Goal: Task Accomplishment & Management: Use online tool/utility

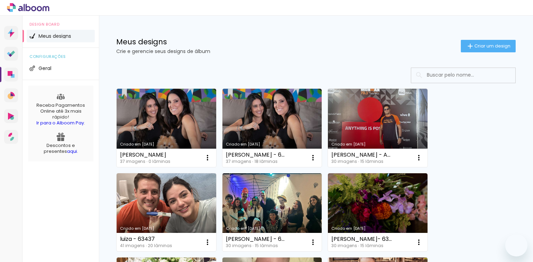
drag, startPoint x: 0, startPoint y: 0, endPoint x: 441, endPoint y: 67, distance: 445.6
click at [466, 52] on paper-button "Criar um design" at bounding box center [488, 46] width 55 height 12
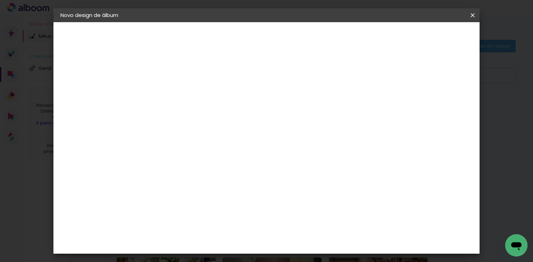
click at [174, 95] on input at bounding box center [174, 93] width 0 height 11
type input "[PERSON_NAME]"
type paper-input "[PERSON_NAME]"
click at [0, 0] on slot "Avançar" at bounding box center [0, 0] width 0 height 0
click at [304, 109] on paper-item "Tamanho Livre" at bounding box center [270, 105] width 67 height 15
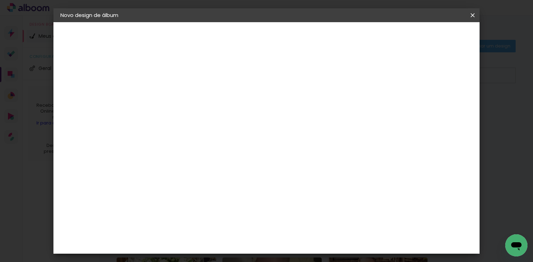
click at [304, 40] on paper-button "Avançar" at bounding box center [287, 37] width 34 height 12
click at [309, 211] on input "60" at bounding box center [305, 212] width 18 height 10
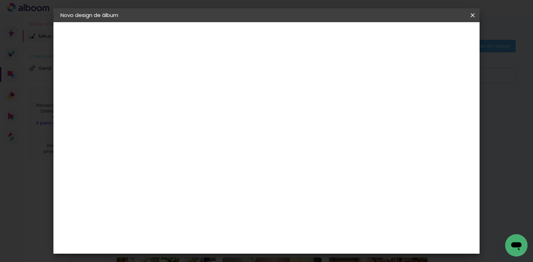
type input "20,3"
type paper-input "20,3"
click at [228, 202] on input "30" at bounding box center [226, 203] width 18 height 10
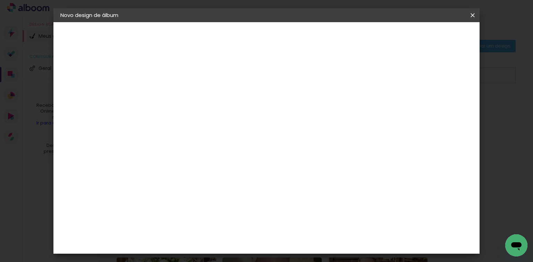
type input "15,2"
type paper-input "15,2"
type input "4"
type paper-input "4"
click at [410, 107] on input "4" at bounding box center [407, 105] width 12 height 10
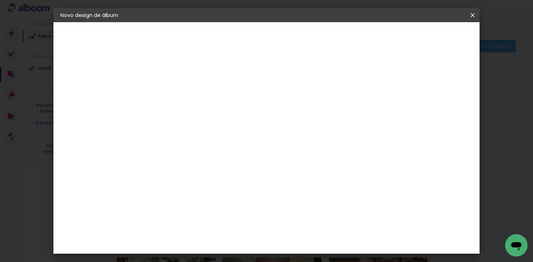
type input "3"
type paper-input "3"
click at [410, 107] on input "3" at bounding box center [411, 105] width 12 height 10
type input "2"
type paper-input "2"
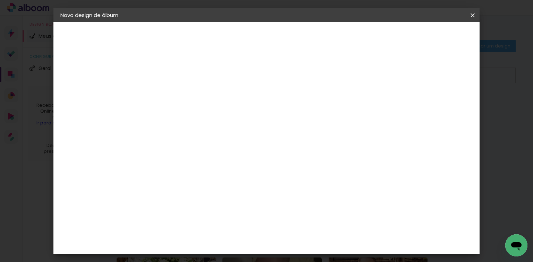
click at [414, 106] on input "2" at bounding box center [413, 105] width 12 height 10
click at [380, 39] on span "Iniciar design" at bounding box center [364, 36] width 32 height 5
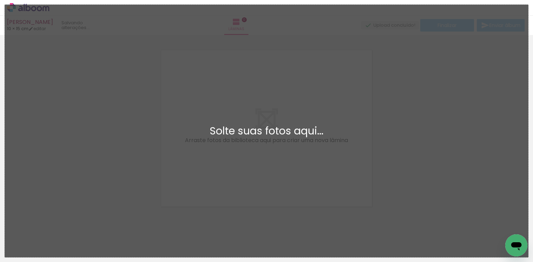
scroll to position [9, 0]
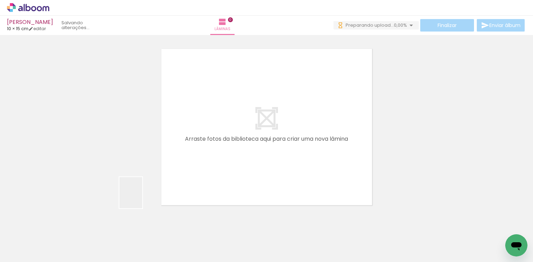
drag, startPoint x: 140, startPoint y: 198, endPoint x: 129, endPoint y: 221, distance: 25.3
click at [240, 149] on quentale-workspace at bounding box center [266, 131] width 533 height 262
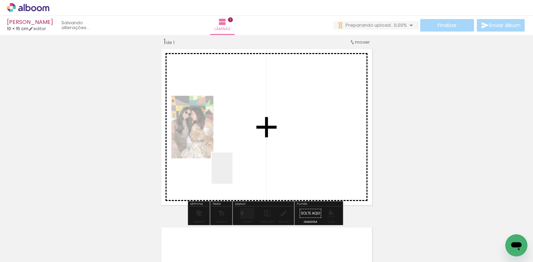
drag, startPoint x: 232, startPoint y: 173, endPoint x: 261, endPoint y: 189, distance: 32.3
click at [256, 160] on quentale-workspace at bounding box center [266, 131] width 533 height 262
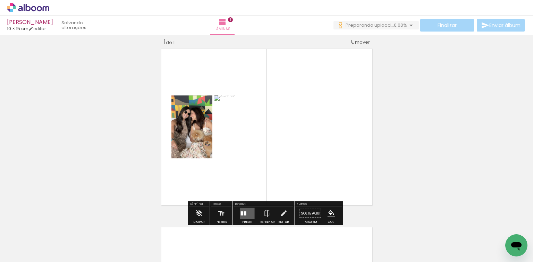
click at [245, 212] on quentale-layouter at bounding box center [247, 213] width 15 height 11
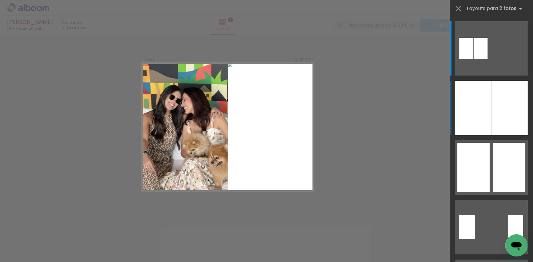
click at [473, 124] on div at bounding box center [473, 108] width 36 height 54
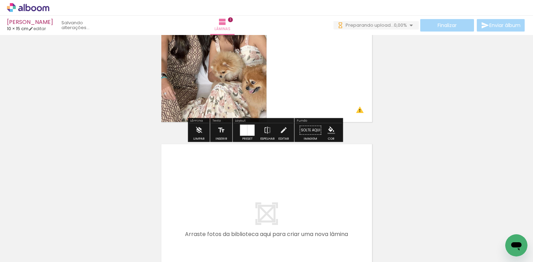
drag, startPoint x: 150, startPoint y: 231, endPoint x: 194, endPoint y: 229, distance: 44.1
click at [175, 204] on quentale-workspace at bounding box center [266, 131] width 533 height 262
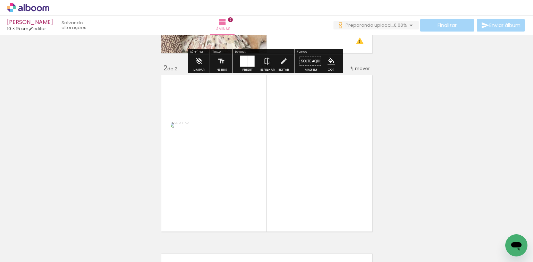
drag, startPoint x: 193, startPoint y: 231, endPoint x: 246, endPoint y: 165, distance: 85.1
click at [246, 165] on quentale-workspace at bounding box center [266, 131] width 533 height 262
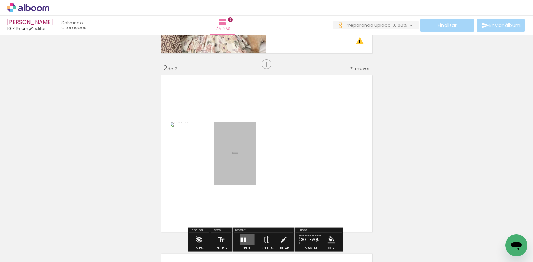
scroll to position [187, 0]
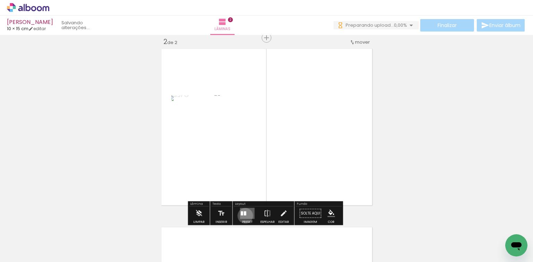
click at [244, 215] on quentale-layouter at bounding box center [247, 213] width 15 height 11
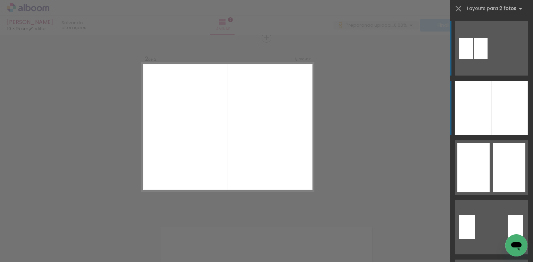
click at [501, 112] on div at bounding box center [509, 108] width 36 height 54
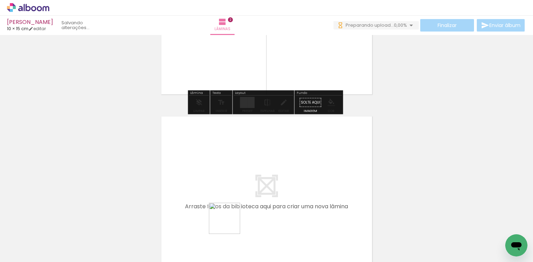
drag, startPoint x: 230, startPoint y: 224, endPoint x: 245, endPoint y: 237, distance: 20.7
click at [231, 194] on quentale-workspace at bounding box center [266, 131] width 533 height 262
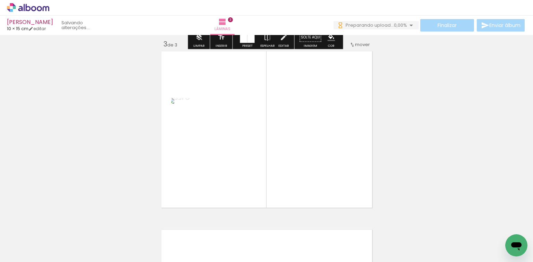
click at [262, 182] on quentale-workspace at bounding box center [266, 131] width 533 height 262
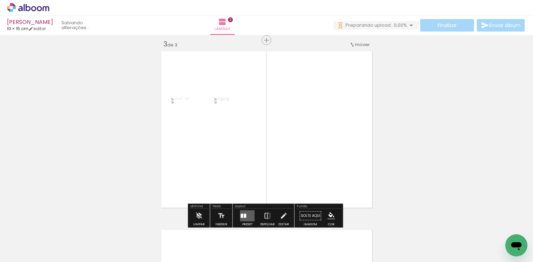
scroll to position [366, 0]
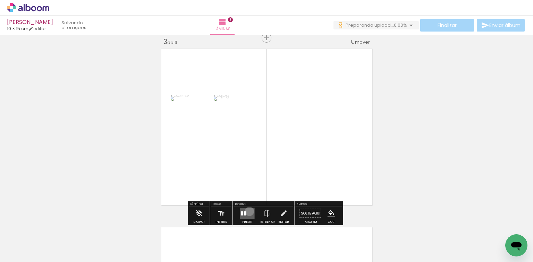
drag, startPoint x: 248, startPoint y: 211, endPoint x: 251, endPoint y: 207, distance: 5.4
click at [248, 212] on quentale-layouter at bounding box center [247, 213] width 15 height 11
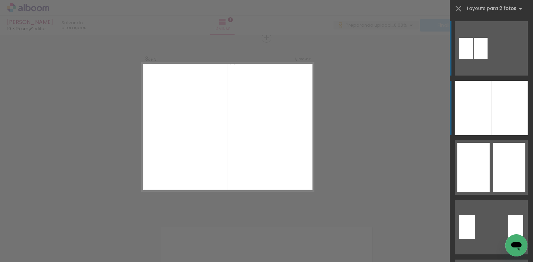
click at [486, 116] on div at bounding box center [473, 108] width 36 height 54
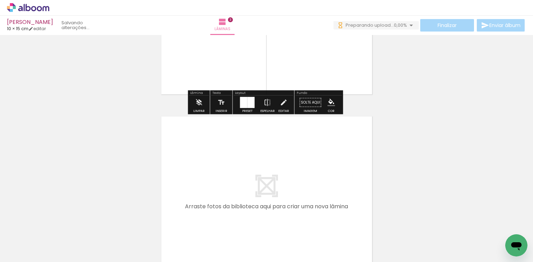
click at [306, 200] on quentale-workspace at bounding box center [266, 131] width 533 height 262
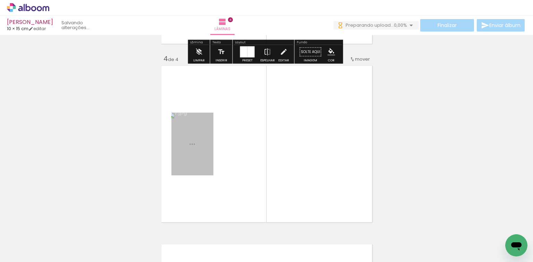
drag, startPoint x: 346, startPoint y: 232, endPoint x: 224, endPoint y: 180, distance: 132.2
click at [325, 185] on quentale-workspace at bounding box center [266, 131] width 533 height 262
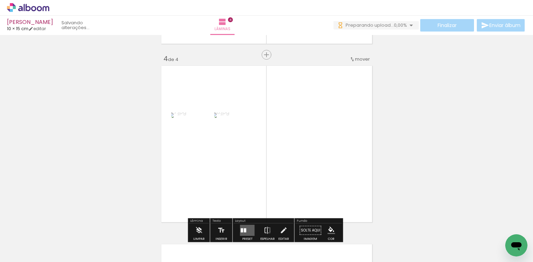
scroll to position [545, 0]
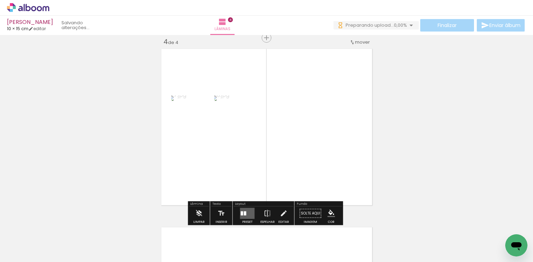
click at [247, 213] on quentale-layouter at bounding box center [247, 213] width 15 height 11
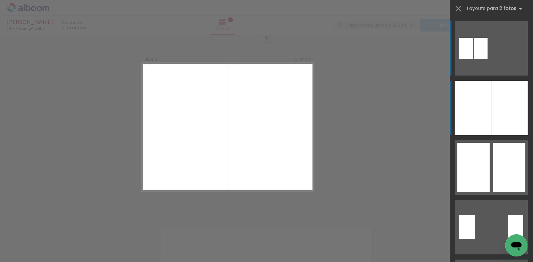
click at [467, 119] on div at bounding box center [473, 108] width 36 height 54
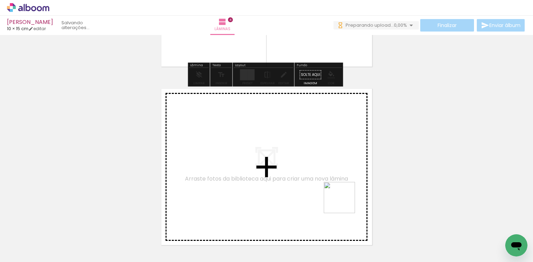
drag, startPoint x: 368, startPoint y: 225, endPoint x: 407, endPoint y: 229, distance: 38.3
click at [321, 185] on quentale-workspace at bounding box center [266, 131] width 533 height 262
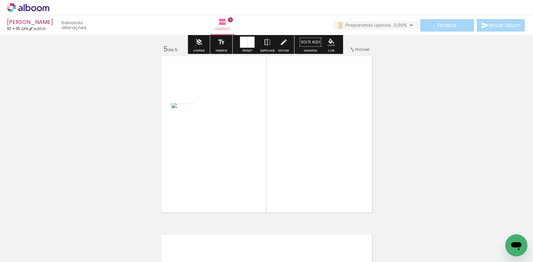
scroll to position [723, 0]
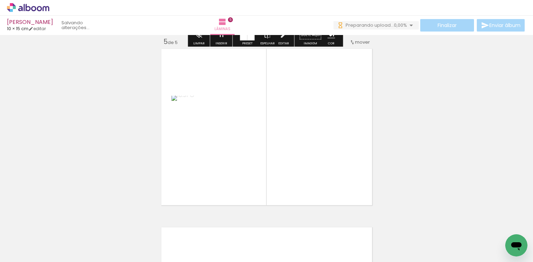
drag, startPoint x: 416, startPoint y: 232, endPoint x: 280, endPoint y: 192, distance: 142.4
click at [334, 166] on quentale-workspace at bounding box center [266, 131] width 533 height 262
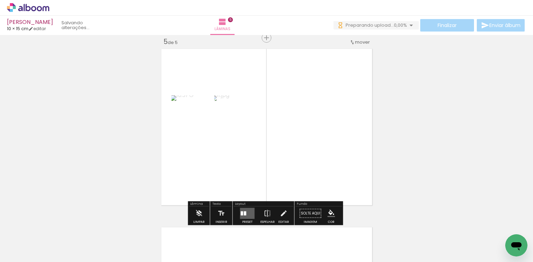
click at [244, 213] on div at bounding box center [245, 214] width 2 height 4
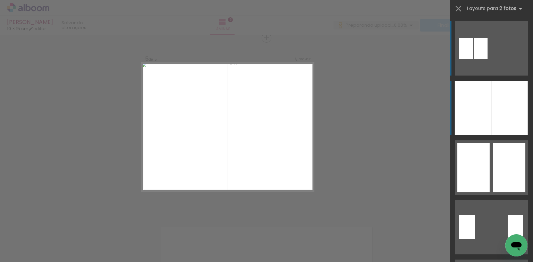
click at [468, 114] on div at bounding box center [473, 108] width 36 height 54
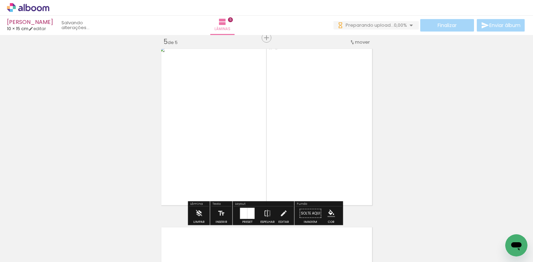
scroll to position [0, 208]
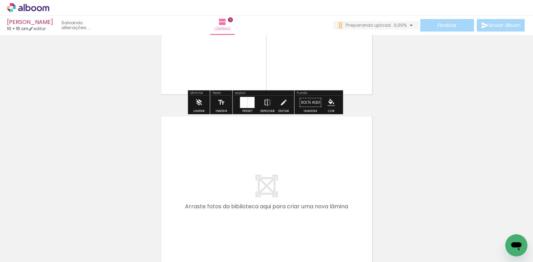
drag, startPoint x: 257, startPoint y: 240, endPoint x: 276, endPoint y: 235, distance: 19.9
click at [262, 206] on quentale-workspace at bounding box center [266, 131] width 533 height 262
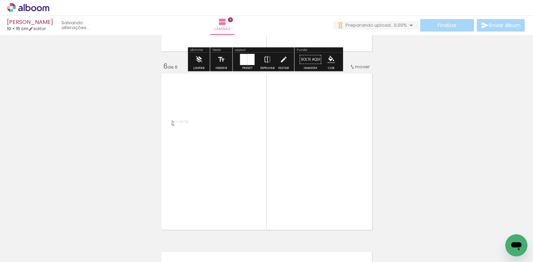
scroll to position [902, 0]
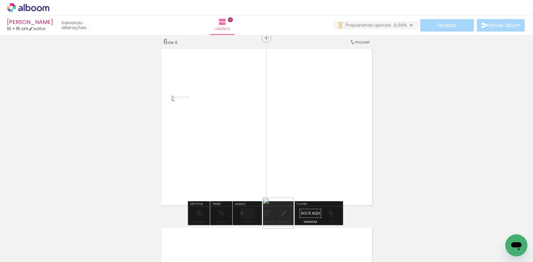
drag, startPoint x: 283, startPoint y: 233, endPoint x: 263, endPoint y: 210, distance: 31.0
click at [281, 184] on quentale-workspace at bounding box center [266, 131] width 533 height 262
click at [248, 211] on quentale-layouter at bounding box center [247, 213] width 15 height 11
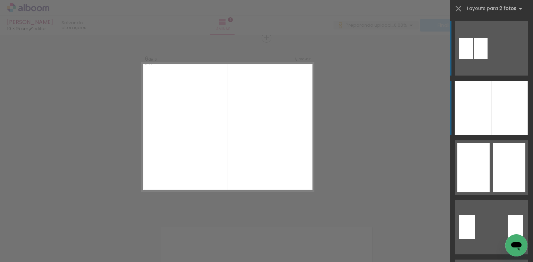
click at [474, 124] on div at bounding box center [473, 108] width 36 height 54
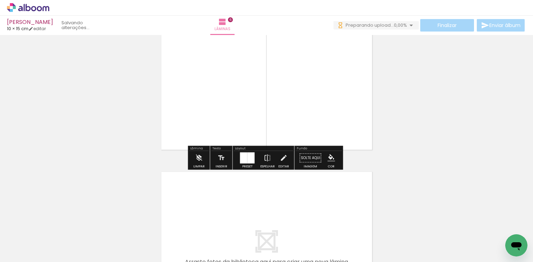
drag, startPoint x: 341, startPoint y: 232, endPoint x: 350, endPoint y: 232, distance: 9.4
click at [337, 215] on quentale-workspace at bounding box center [266, 131] width 533 height 262
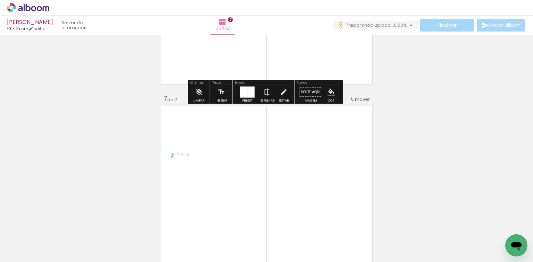
scroll to position [1081, 0]
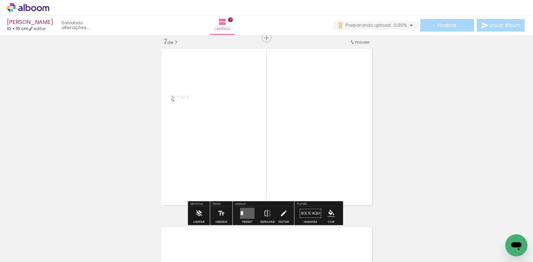
click at [344, 186] on quentale-workspace at bounding box center [266, 131] width 533 height 262
click at [243, 208] on quentale-layouter at bounding box center [247, 213] width 15 height 11
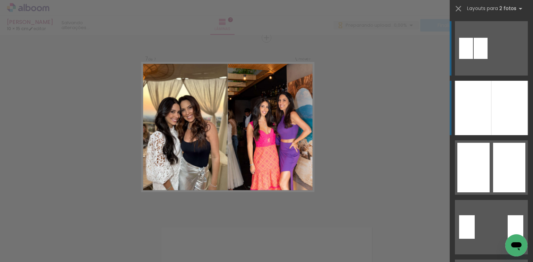
click at [495, 89] on div at bounding box center [509, 108] width 36 height 54
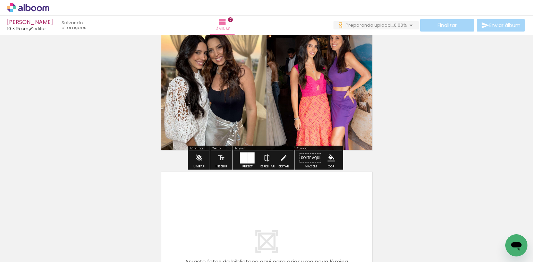
drag, startPoint x: 400, startPoint y: 234, endPoint x: 375, endPoint y: 237, distance: 24.4
click at [330, 215] on quentale-workspace at bounding box center [266, 131] width 533 height 262
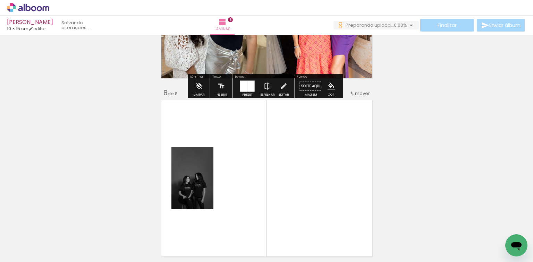
scroll to position [1259, 0]
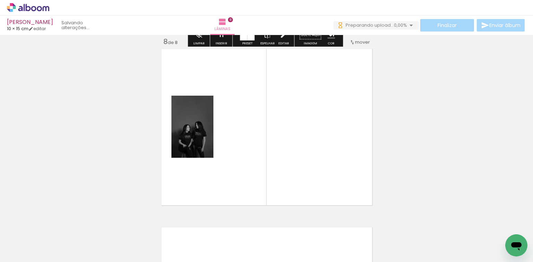
drag, startPoint x: 448, startPoint y: 236, endPoint x: 389, endPoint y: 205, distance: 66.1
click at [389, 205] on quentale-workspace at bounding box center [266, 131] width 533 height 262
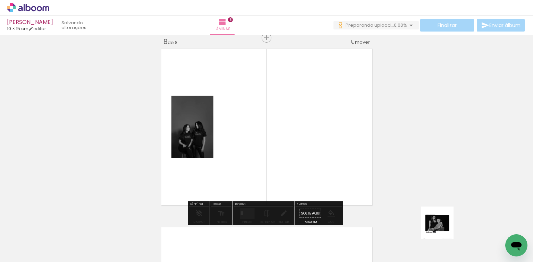
drag, startPoint x: 450, startPoint y: 237, endPoint x: 280, endPoint y: 202, distance: 173.5
click at [299, 176] on quentale-workspace at bounding box center [266, 131] width 533 height 262
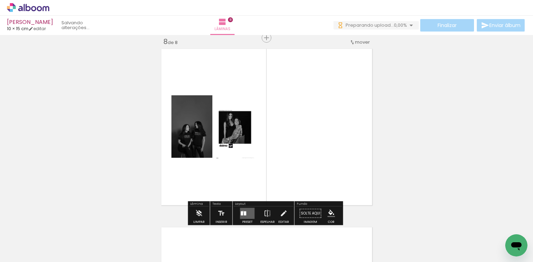
click at [241, 212] on div at bounding box center [242, 214] width 2 height 4
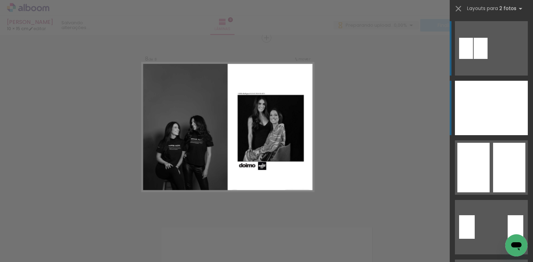
click at [464, 118] on div at bounding box center [473, 108] width 36 height 54
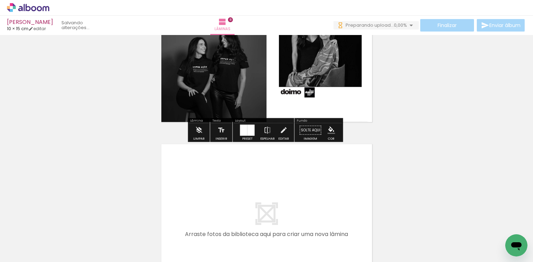
click at [344, 186] on quentale-workspace at bounding box center [266, 131] width 533 height 262
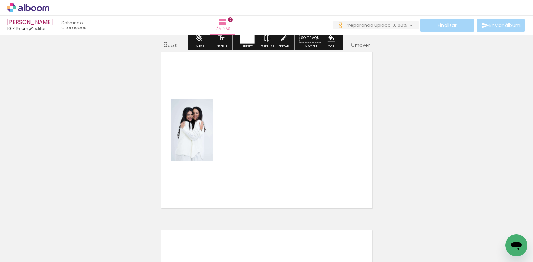
scroll to position [1438, 0]
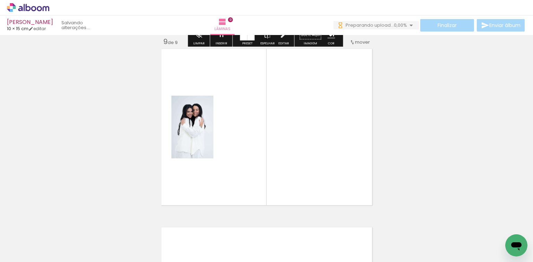
drag, startPoint x: 521, startPoint y: 223, endPoint x: 284, endPoint y: 193, distance: 238.5
click at [372, 188] on quentale-workspace at bounding box center [266, 131] width 533 height 262
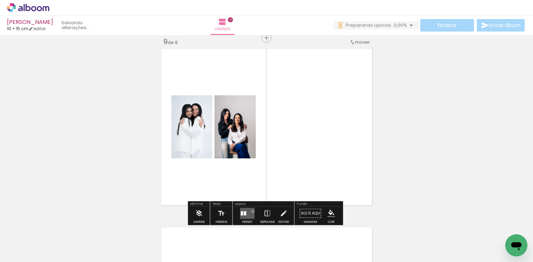
click at [251, 211] on quentale-layouter at bounding box center [247, 213] width 15 height 11
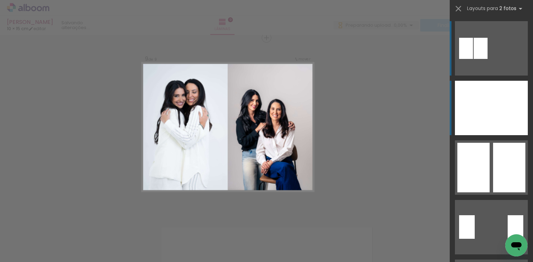
click at [486, 116] on div at bounding box center [473, 108] width 36 height 54
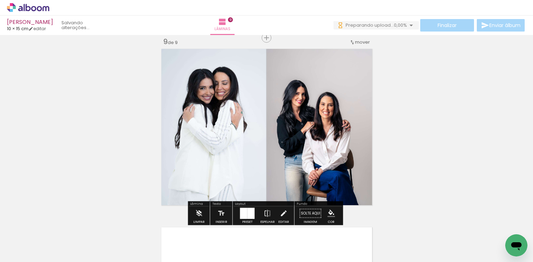
scroll to position [0, 557]
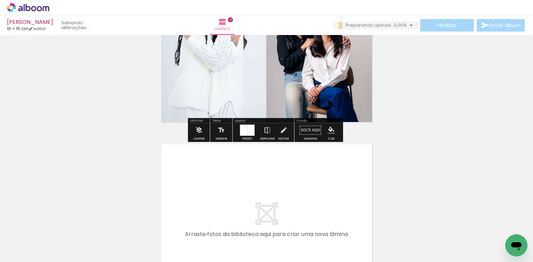
drag, startPoint x: 214, startPoint y: 230, endPoint x: 255, endPoint y: 234, distance: 41.1
click at [225, 206] on quentale-workspace at bounding box center [266, 131] width 533 height 262
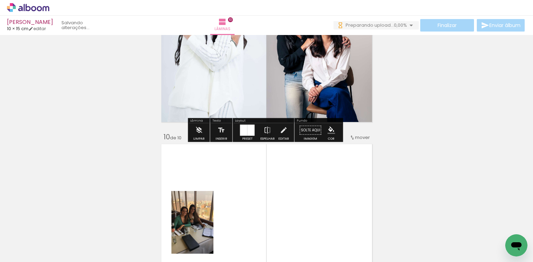
click at [257, 187] on quentale-workspace at bounding box center [266, 131] width 533 height 262
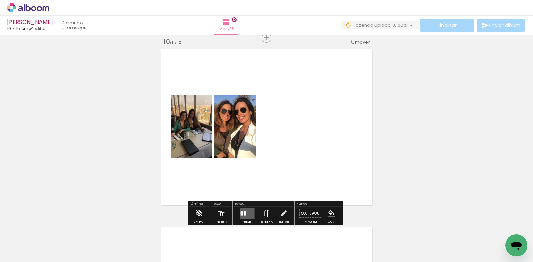
scroll to position [1617, 0]
drag, startPoint x: 247, startPoint y: 211, endPoint x: 258, endPoint y: 207, distance: 11.7
click at [247, 211] on quentale-layouter at bounding box center [247, 213] width 15 height 11
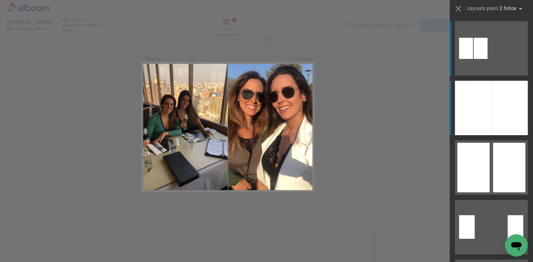
click at [457, 123] on div at bounding box center [473, 108] width 36 height 54
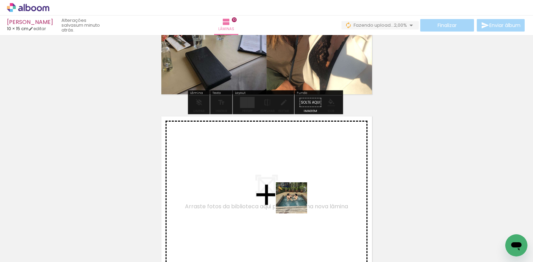
drag, startPoint x: 297, startPoint y: 233, endPoint x: 312, endPoint y: 229, distance: 16.2
click at [297, 195] on quentale-workspace at bounding box center [266, 131] width 533 height 262
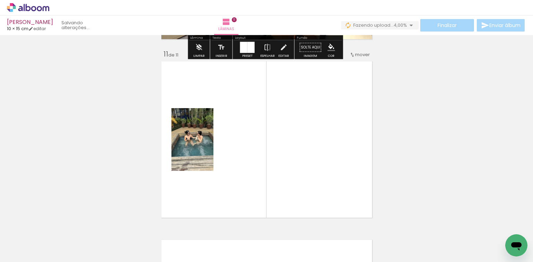
click at [308, 180] on quentale-workspace at bounding box center [266, 131] width 533 height 262
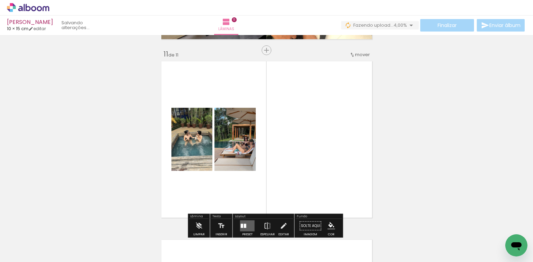
scroll to position [1795, 0]
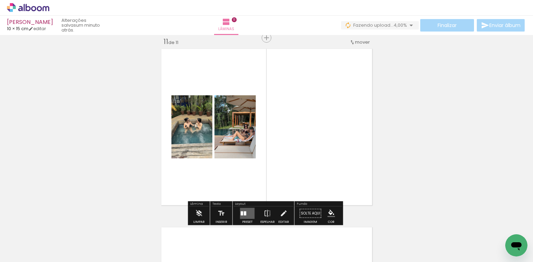
click at [247, 210] on quentale-layouter at bounding box center [247, 213] width 15 height 11
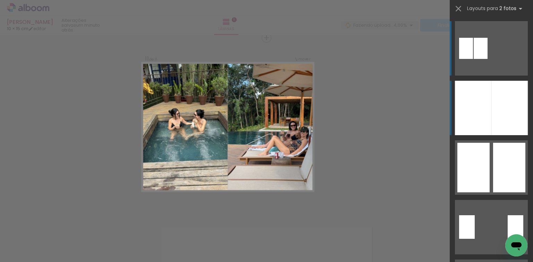
click at [476, 109] on div at bounding box center [473, 108] width 36 height 54
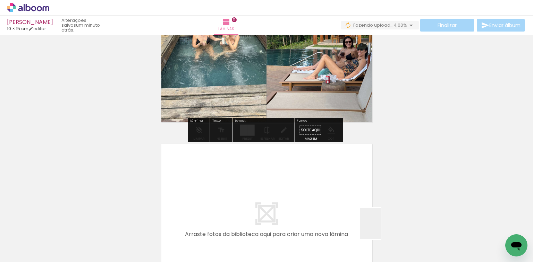
drag, startPoint x: 381, startPoint y: 229, endPoint x: 378, endPoint y: 224, distance: 5.7
click at [341, 204] on quentale-workspace at bounding box center [266, 131] width 533 height 262
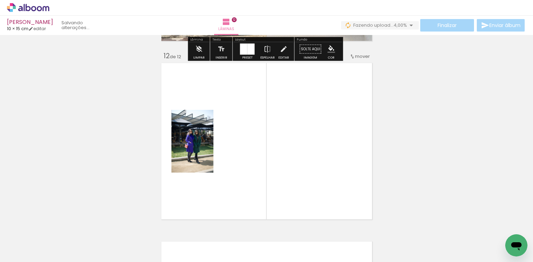
scroll to position [1974, 0]
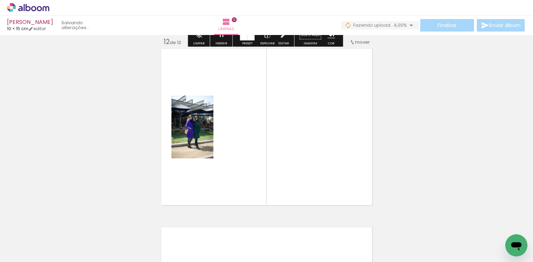
drag, startPoint x: 405, startPoint y: 236, endPoint x: 253, endPoint y: 182, distance: 161.1
click at [252, 136] on quentale-workspace at bounding box center [266, 131] width 533 height 262
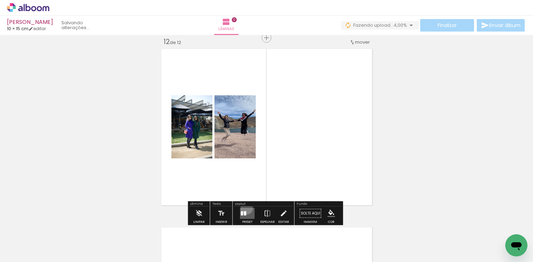
click at [245, 208] on quentale-layouter at bounding box center [247, 213] width 15 height 11
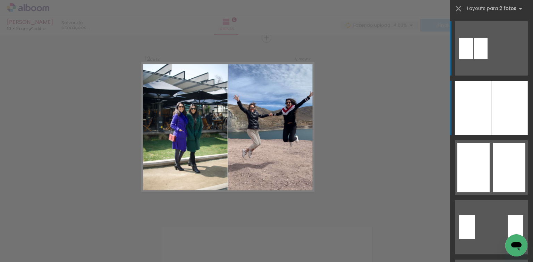
click at [460, 113] on div at bounding box center [473, 108] width 36 height 54
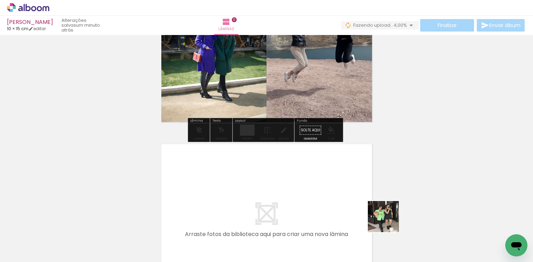
drag, startPoint x: 389, startPoint y: 222, endPoint x: 416, endPoint y: 205, distance: 31.8
click at [353, 206] on quentale-workspace at bounding box center [266, 131] width 533 height 262
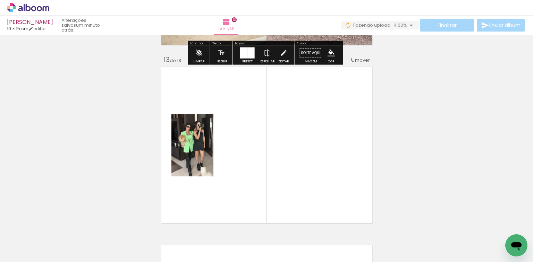
scroll to position [2153, 0]
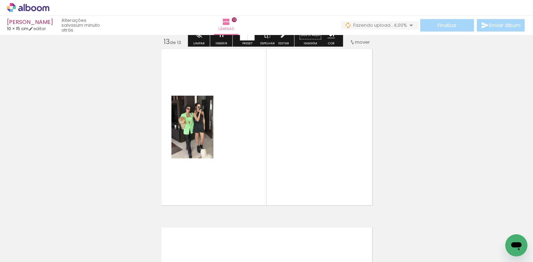
drag, startPoint x: 482, startPoint y: 232, endPoint x: 412, endPoint y: 196, distance: 78.0
click at [444, 212] on quentale-workspace at bounding box center [266, 131] width 533 height 262
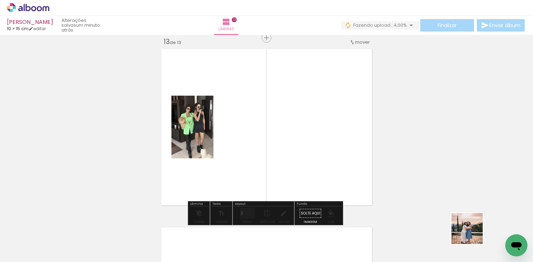
drag, startPoint x: 483, startPoint y: 247, endPoint x: 203, endPoint y: 167, distance: 291.4
click at [307, 179] on quentale-workspace at bounding box center [266, 131] width 533 height 262
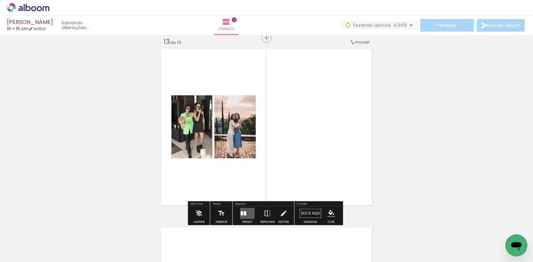
click at [247, 210] on quentale-layouter at bounding box center [247, 213] width 15 height 11
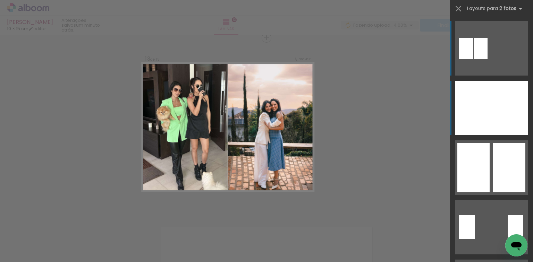
click at [473, 111] on div at bounding box center [473, 108] width 36 height 54
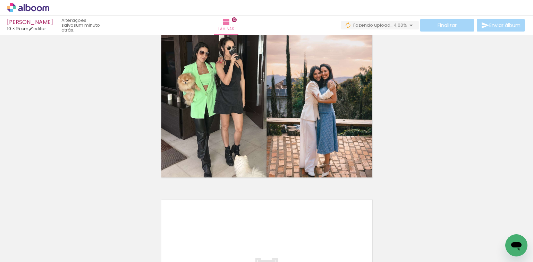
scroll to position [0, 797]
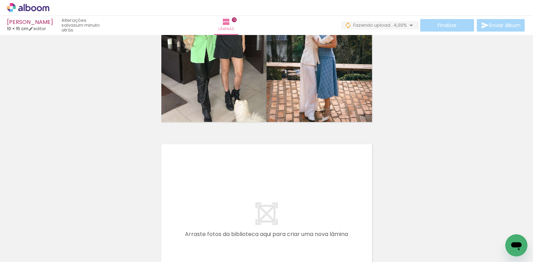
drag, startPoint x: 288, startPoint y: 225, endPoint x: 317, endPoint y: 244, distance: 34.5
click at [290, 211] on quentale-workspace at bounding box center [266, 131] width 533 height 262
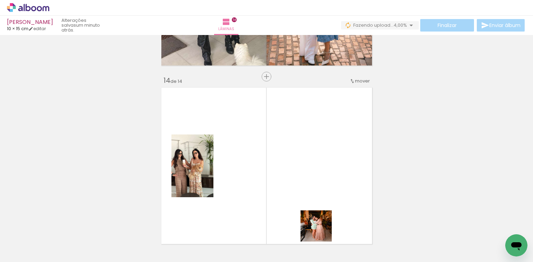
drag, startPoint x: 321, startPoint y: 239, endPoint x: 268, endPoint y: 202, distance: 64.1
click at [317, 189] on quentale-workspace at bounding box center [266, 131] width 533 height 262
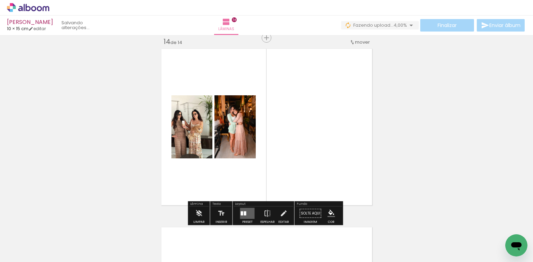
scroll to position [2331, 0]
click at [245, 209] on quentale-layouter at bounding box center [247, 213] width 15 height 11
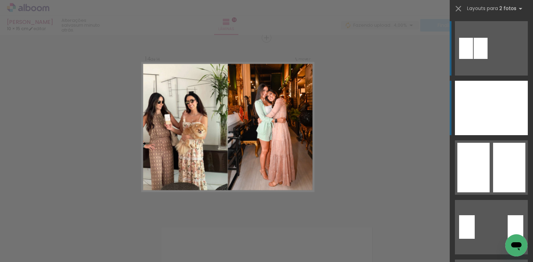
click at [511, 110] on div at bounding box center [509, 108] width 36 height 54
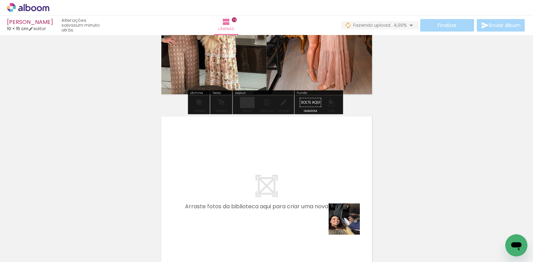
drag, startPoint x: 349, startPoint y: 224, endPoint x: 401, endPoint y: 225, distance: 51.7
click at [307, 183] on quentale-workspace at bounding box center [266, 131] width 533 height 262
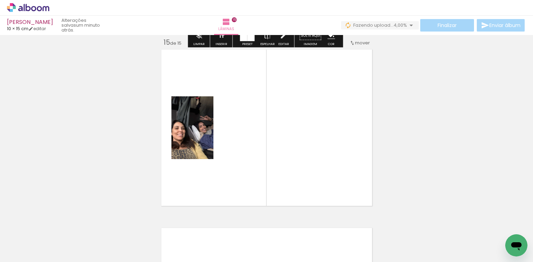
scroll to position [2510, 0]
click at [352, 200] on quentale-workspace at bounding box center [266, 131] width 533 height 262
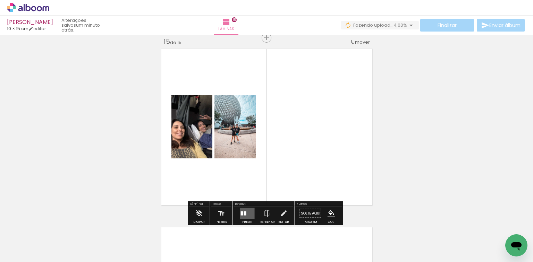
click at [241, 212] on div at bounding box center [242, 214] width 2 height 4
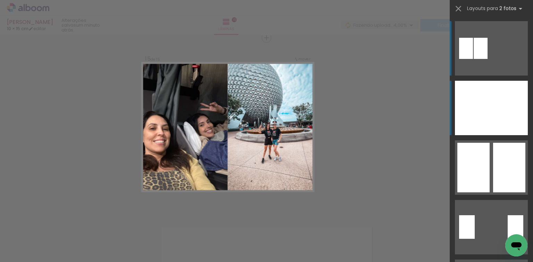
click at [497, 119] on div at bounding box center [509, 108] width 36 height 54
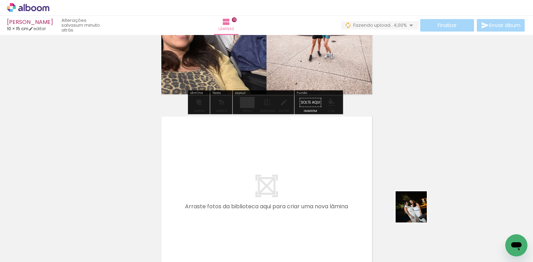
drag, startPoint x: 441, startPoint y: 230, endPoint x: 433, endPoint y: 226, distance: 9.2
click at [310, 174] on quentale-workspace at bounding box center [266, 131] width 533 height 262
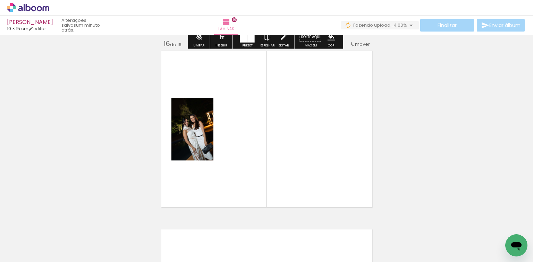
drag, startPoint x: 397, startPoint y: 190, endPoint x: 256, endPoint y: 192, distance: 140.5
click at [358, 176] on quentale-workspace at bounding box center [266, 131] width 533 height 262
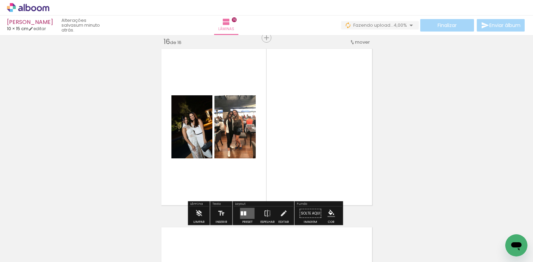
click at [251, 215] on quentale-layouter at bounding box center [247, 213] width 15 height 11
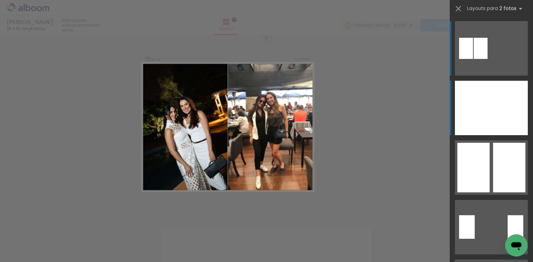
click at [503, 99] on div at bounding box center [509, 108] width 36 height 54
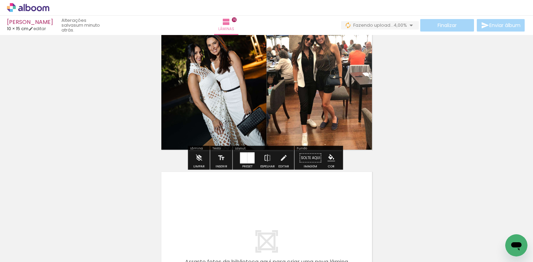
scroll to position [0, 1180]
drag, startPoint x: 172, startPoint y: 209, endPoint x: 172, endPoint y: 227, distance: 17.7
click at [193, 196] on quentale-workspace at bounding box center [266, 131] width 533 height 262
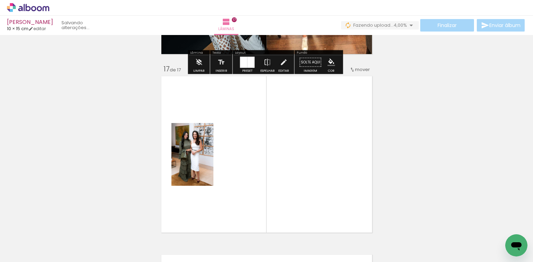
drag, startPoint x: 185, startPoint y: 221, endPoint x: 244, endPoint y: 208, distance: 61.1
click at [231, 185] on quentale-workspace at bounding box center [266, 131] width 533 height 262
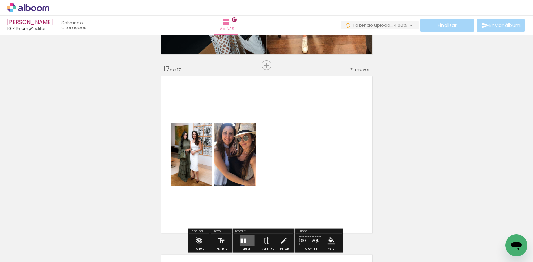
scroll to position [2867, 0]
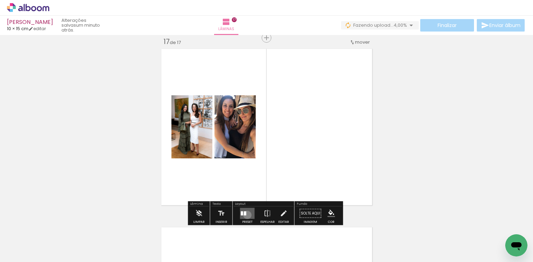
drag, startPoint x: 246, startPoint y: 215, endPoint x: 286, endPoint y: 197, distance: 44.1
click at [247, 215] on quentale-layouter at bounding box center [247, 213] width 15 height 11
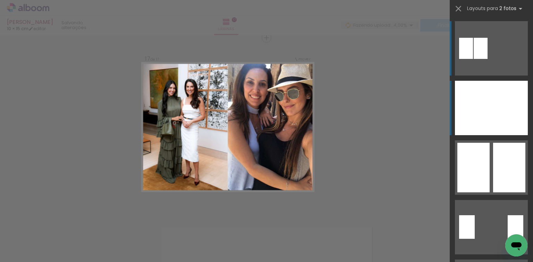
click at [483, 103] on div at bounding box center [473, 108] width 36 height 54
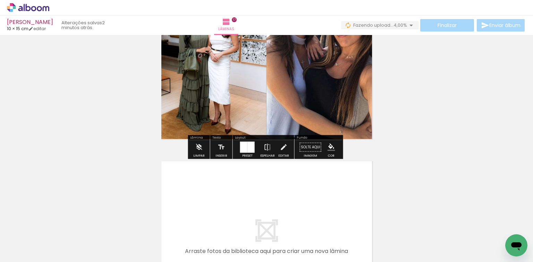
scroll to position [2951, 0]
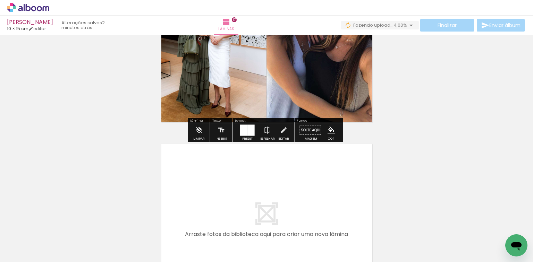
drag, startPoint x: 224, startPoint y: 230, endPoint x: 243, endPoint y: 247, distance: 24.6
click at [236, 206] on quentale-workspace at bounding box center [266, 131] width 533 height 262
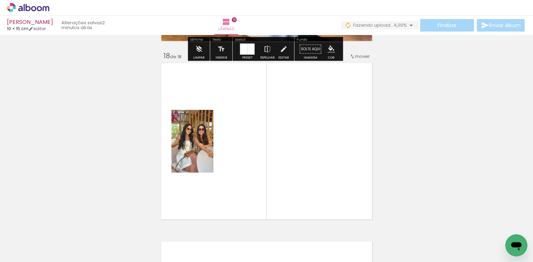
scroll to position [3046, 0]
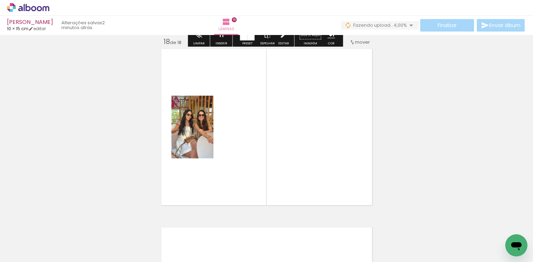
drag, startPoint x: 249, startPoint y: 242, endPoint x: 248, endPoint y: 214, distance: 28.1
click at [273, 167] on quentale-workspace at bounding box center [266, 131] width 533 height 262
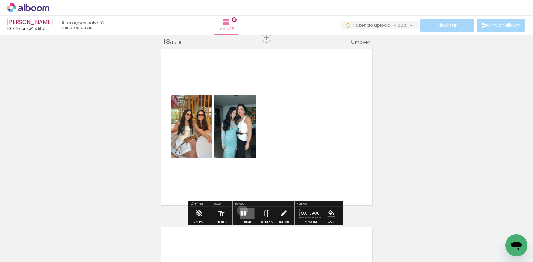
click at [241, 210] on quentale-layouter at bounding box center [247, 213] width 15 height 11
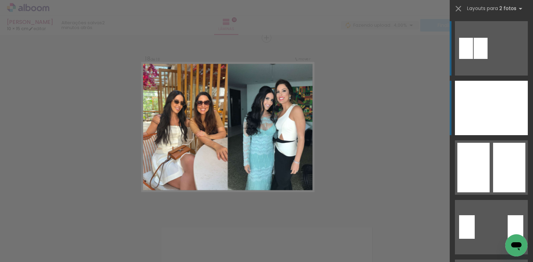
click at [469, 99] on div at bounding box center [473, 108] width 36 height 54
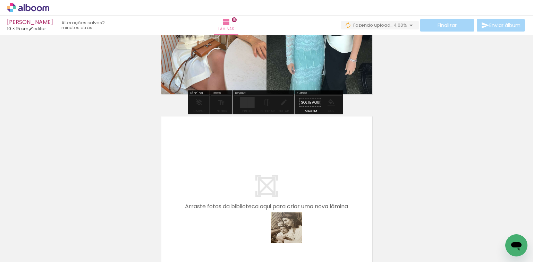
drag, startPoint x: 291, startPoint y: 235, endPoint x: 326, endPoint y: 236, distance: 35.4
click at [298, 201] on quentale-workspace at bounding box center [266, 131] width 533 height 262
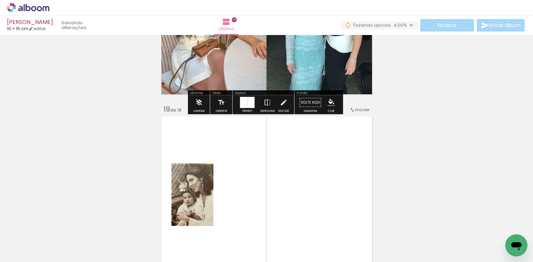
drag, startPoint x: 326, startPoint y: 236, endPoint x: 235, endPoint y: 189, distance: 102.6
click at [323, 191] on quentale-workspace at bounding box center [266, 131] width 533 height 262
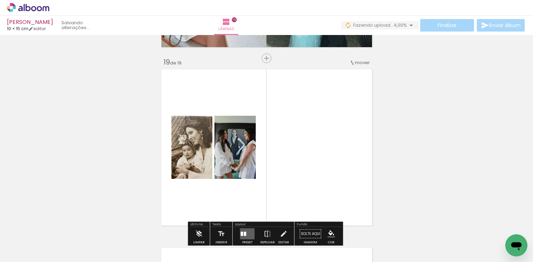
scroll to position [3225, 0]
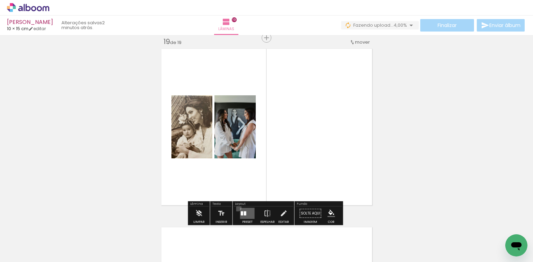
click at [236, 208] on paper-button "Preset" at bounding box center [247, 216] width 22 height 18
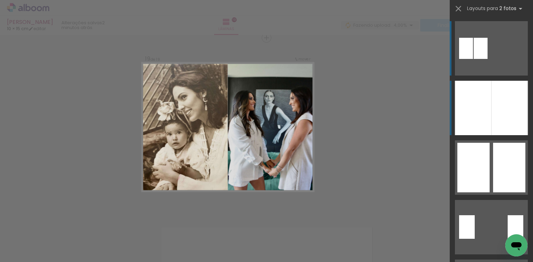
click at [508, 109] on div at bounding box center [509, 108] width 36 height 54
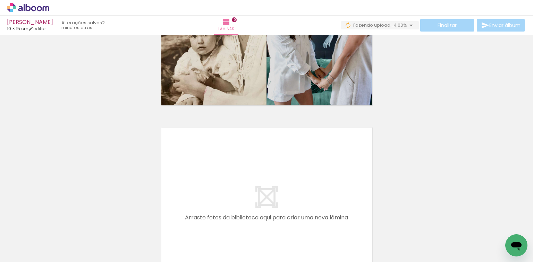
scroll to position [3336, 0]
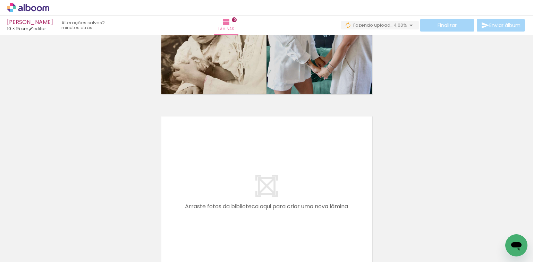
click at [342, 190] on quentale-workspace at bounding box center [266, 131] width 533 height 262
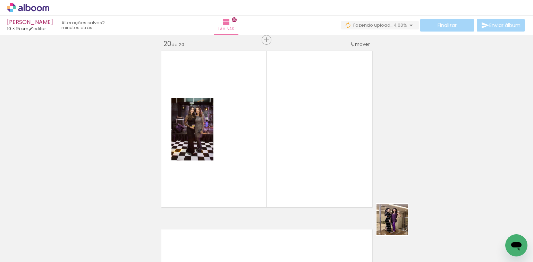
scroll to position [3403, 0]
drag, startPoint x: 397, startPoint y: 225, endPoint x: 250, endPoint y: 198, distance: 149.2
click at [289, 165] on quentale-workspace at bounding box center [266, 131] width 533 height 262
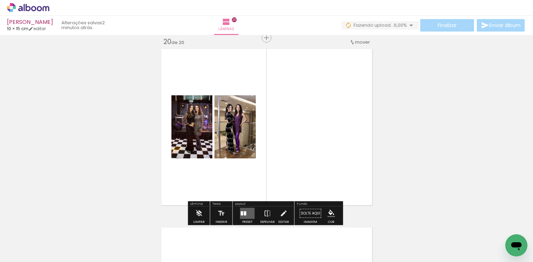
drag, startPoint x: 245, startPoint y: 218, endPoint x: 282, endPoint y: 200, distance: 41.1
click at [246, 217] on quentale-layouter at bounding box center [247, 213] width 15 height 11
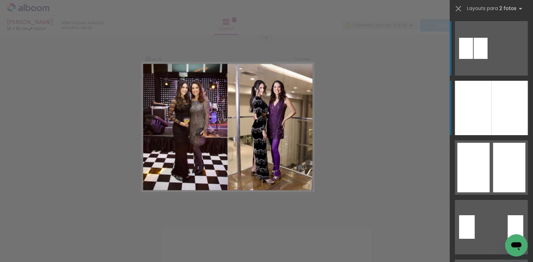
click at [502, 129] on div at bounding box center [509, 108] width 36 height 54
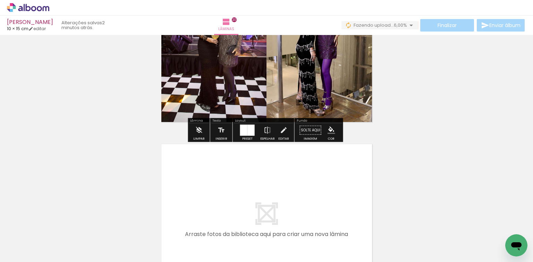
drag, startPoint x: 451, startPoint y: 233, endPoint x: 437, endPoint y: 216, distance: 21.5
click at [363, 193] on quentale-workspace at bounding box center [266, 131] width 533 height 262
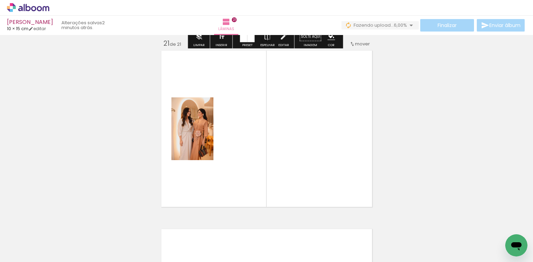
scroll to position [3582, 0]
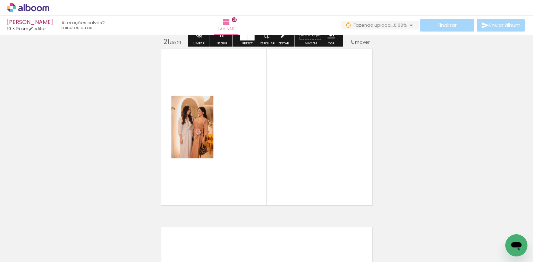
drag, startPoint x: 477, startPoint y: 236, endPoint x: 290, endPoint y: 191, distance: 192.5
click at [350, 178] on quentale-workspace at bounding box center [266, 131] width 533 height 262
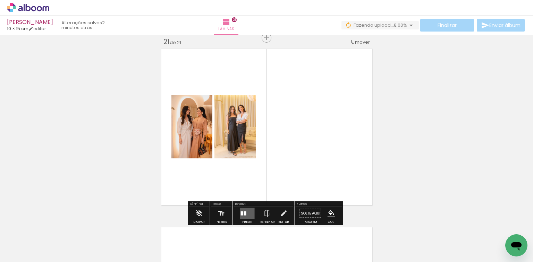
click at [244, 210] on quentale-layouter at bounding box center [247, 213] width 15 height 11
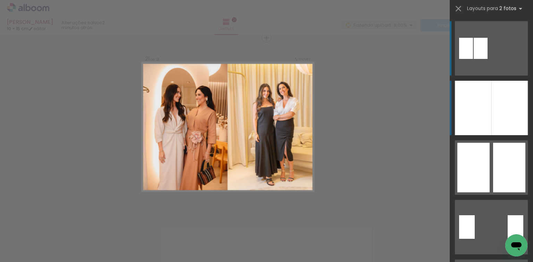
click at [504, 103] on div at bounding box center [509, 108] width 36 height 54
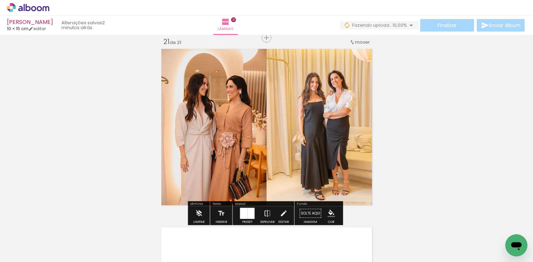
scroll to position [0, 1468]
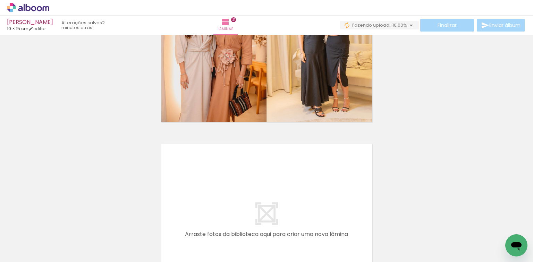
drag, startPoint x: 231, startPoint y: 239, endPoint x: 283, endPoint y: 247, distance: 53.0
click at [236, 218] on quentale-workspace at bounding box center [266, 131] width 533 height 262
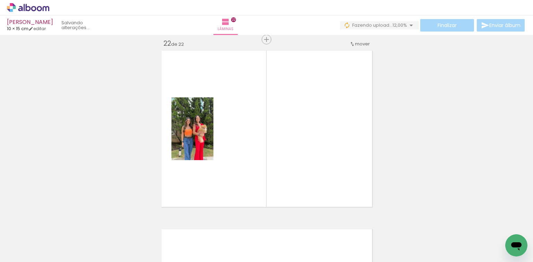
drag, startPoint x: 279, startPoint y: 233, endPoint x: 230, endPoint y: 208, distance: 55.2
click at [290, 176] on quentale-workspace at bounding box center [266, 131] width 533 height 262
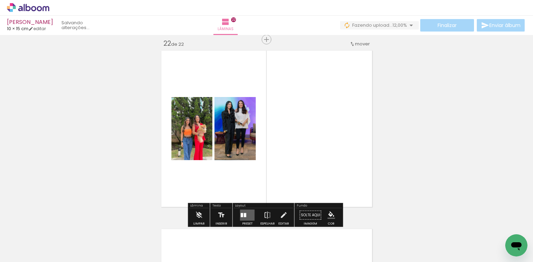
scroll to position [3761, 0]
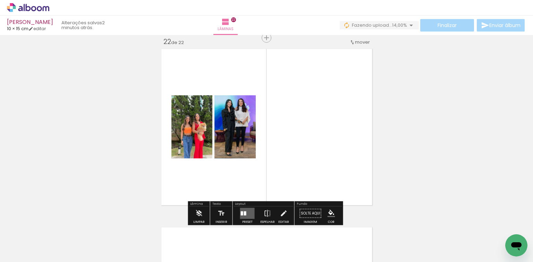
click at [240, 211] on quentale-layouter at bounding box center [247, 213] width 15 height 11
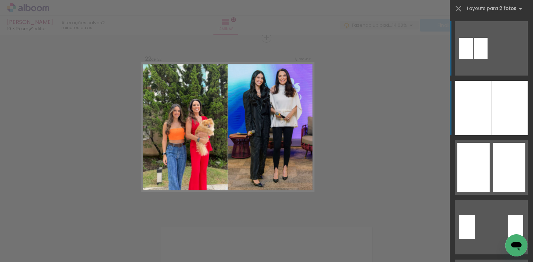
click at [474, 119] on div at bounding box center [473, 108] width 36 height 54
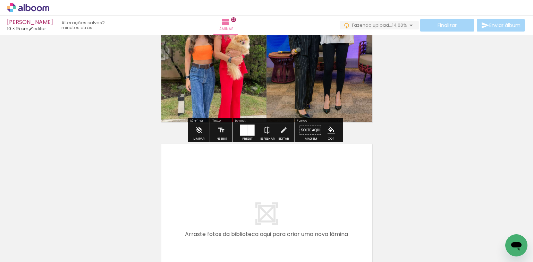
click at [319, 209] on quentale-workspace at bounding box center [266, 131] width 533 height 262
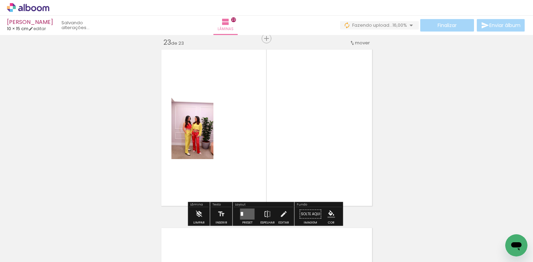
scroll to position [3939, 0]
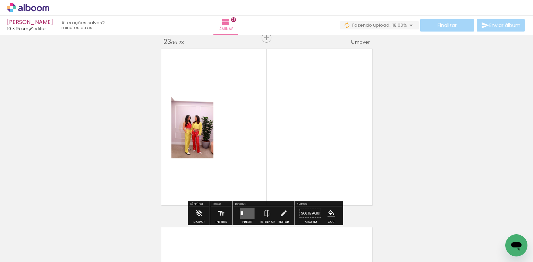
click at [328, 175] on quentale-workspace at bounding box center [266, 131] width 533 height 262
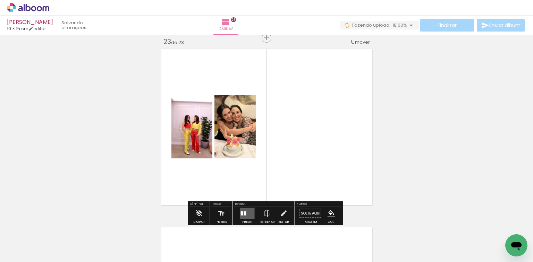
drag, startPoint x: 246, startPoint y: 218, endPoint x: 248, endPoint y: 213, distance: 5.2
click at [246, 218] on quentale-layouter at bounding box center [247, 213] width 15 height 11
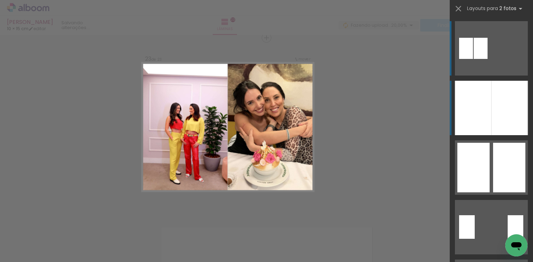
click at [479, 117] on div at bounding box center [473, 108] width 36 height 54
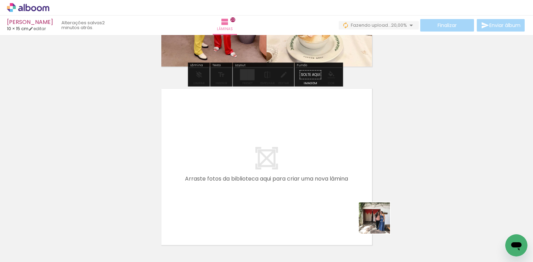
drag, startPoint x: 389, startPoint y: 234, endPoint x: 433, endPoint y: 227, distance: 44.9
click at [305, 185] on quentale-workspace at bounding box center [266, 131] width 533 height 262
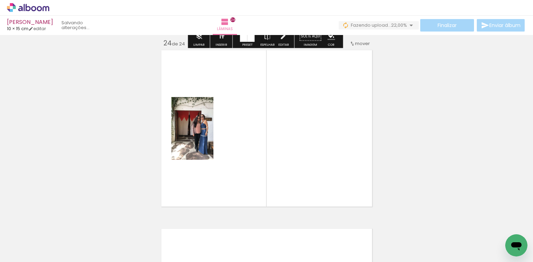
scroll to position [4118, 0]
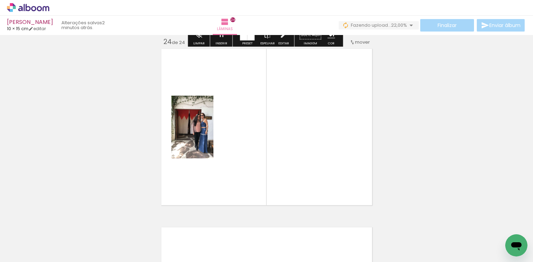
drag, startPoint x: 428, startPoint y: 236, endPoint x: 255, endPoint y: 205, distance: 176.2
click at [262, 136] on quentale-workspace at bounding box center [266, 131] width 533 height 262
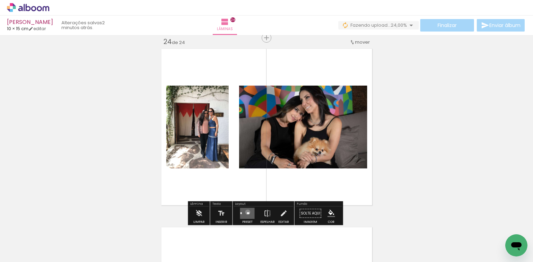
click at [246, 212] on quentale-layouter at bounding box center [247, 213] width 15 height 11
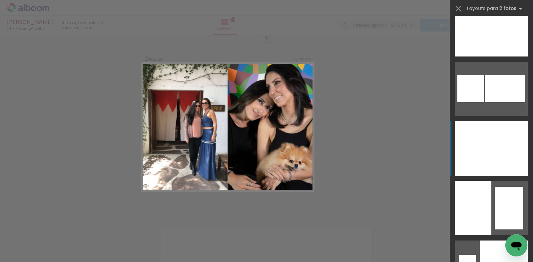
scroll to position [916, 0]
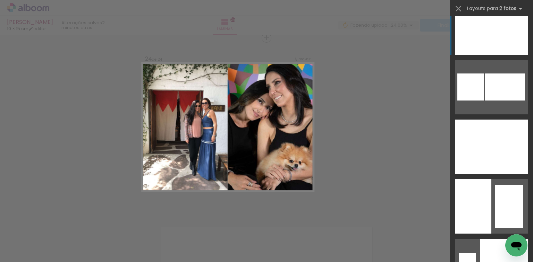
click at [481, 29] on div at bounding box center [473, 27] width 36 height 54
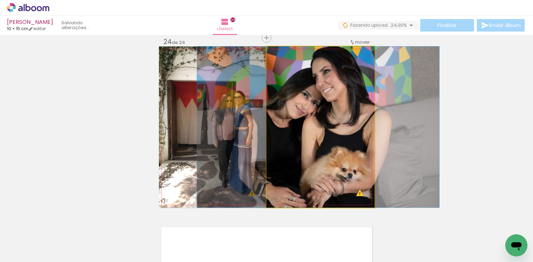
drag, startPoint x: 339, startPoint y: 127, endPoint x: 337, endPoint y: 131, distance: 5.0
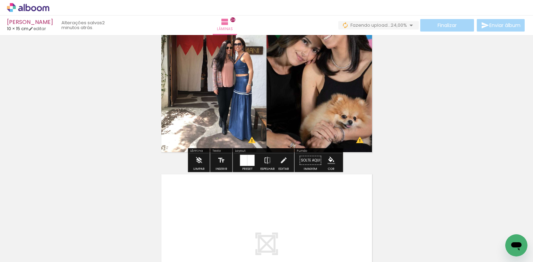
scroll to position [4173, 0]
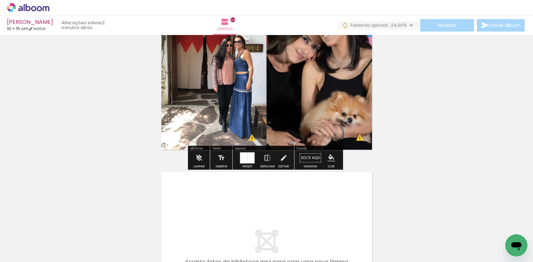
drag, startPoint x: 464, startPoint y: 242, endPoint x: 426, endPoint y: 196, distance: 60.1
click at [261, 185] on quentale-workspace at bounding box center [266, 131] width 533 height 262
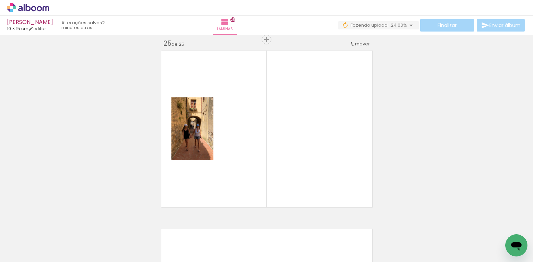
scroll to position [4297, 0]
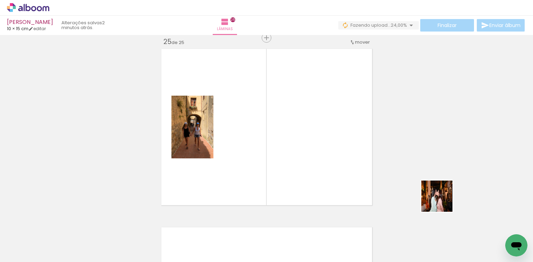
drag, startPoint x: 489, startPoint y: 229, endPoint x: 293, endPoint y: 153, distance: 210.7
click at [293, 153] on quentale-workspace at bounding box center [266, 131] width 533 height 262
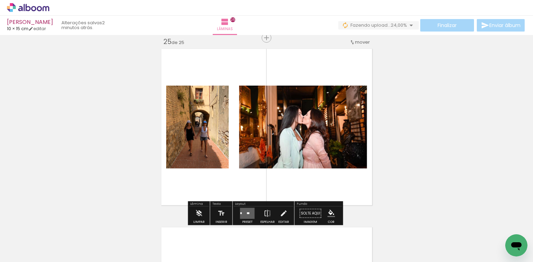
click at [249, 210] on quentale-layouter at bounding box center [247, 213] width 15 height 11
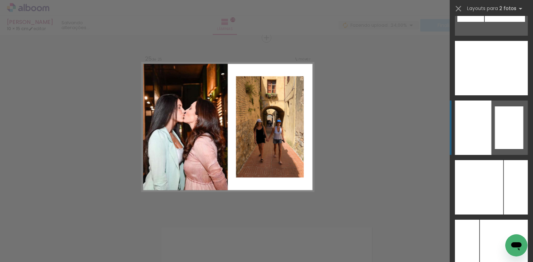
scroll to position [1055, 0]
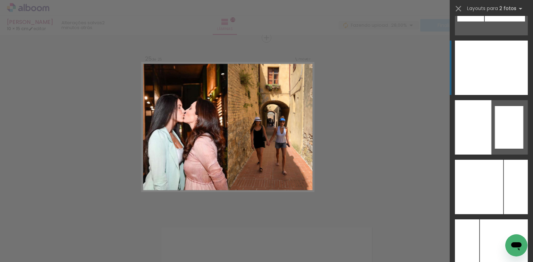
click at [468, 46] on div at bounding box center [473, 68] width 36 height 54
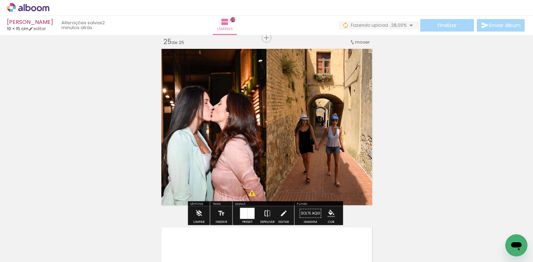
click at [264, 214] on iron-icon at bounding box center [268, 214] width 8 height 14
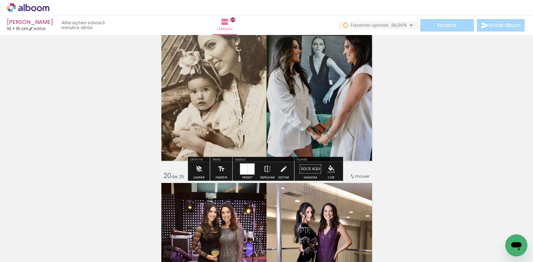
scroll to position [3242, 0]
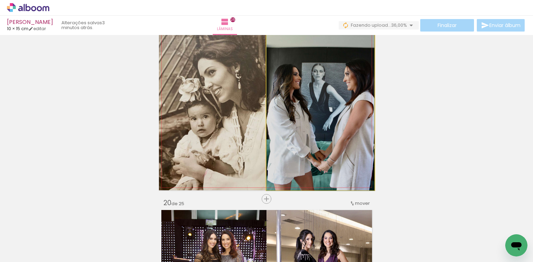
click at [305, 117] on quentale-photo at bounding box center [320, 109] width 108 height 161
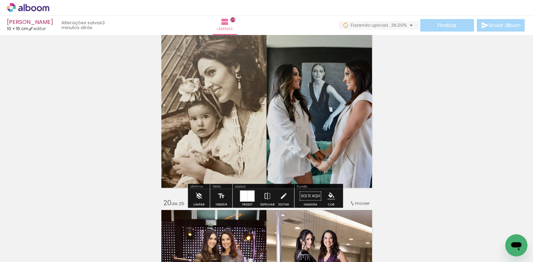
click at [225, 131] on quentale-photo at bounding box center [213, 109] width 108 height 161
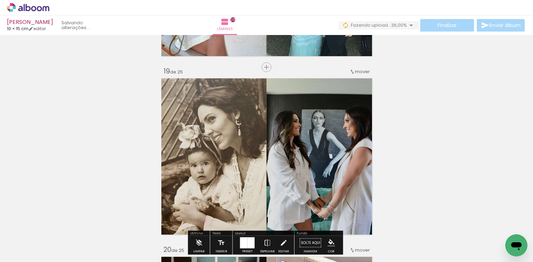
scroll to position [3131, 0]
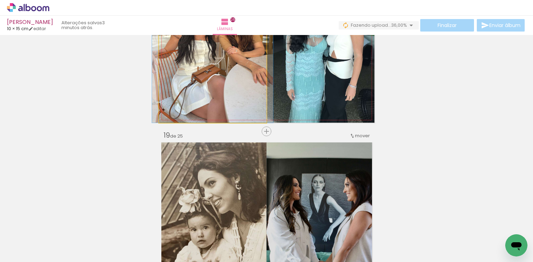
click at [233, 115] on quentale-photo at bounding box center [213, 41] width 108 height 161
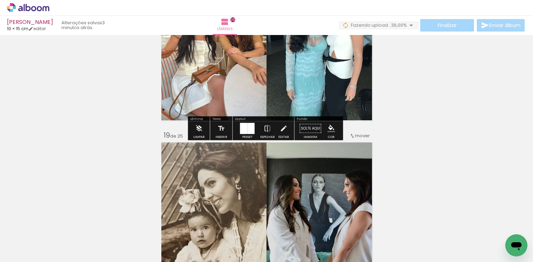
click at [301, 94] on quentale-photo at bounding box center [320, 41] width 108 height 161
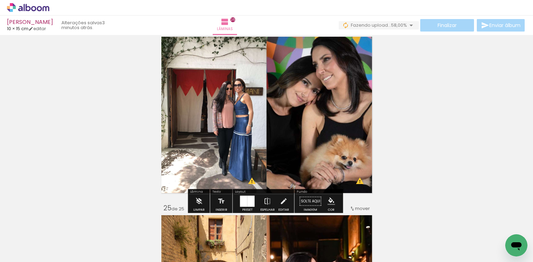
scroll to position [4102, 0]
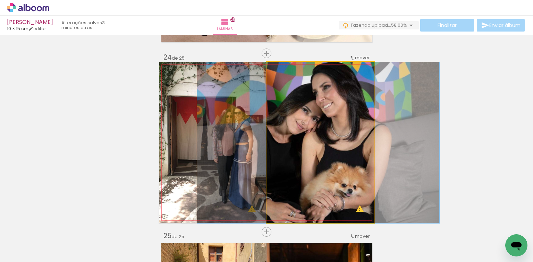
click at [326, 149] on quentale-photo at bounding box center [320, 142] width 108 height 161
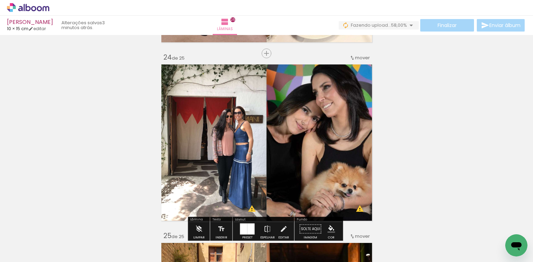
click at [163, 148] on quentale-photo at bounding box center [213, 142] width 108 height 161
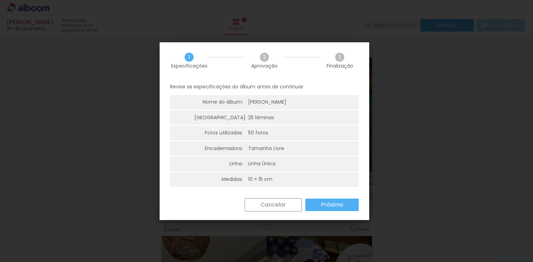
click at [349, 203] on paper-button "Próximo" at bounding box center [331, 205] width 53 height 12
click at [0, 0] on paper-button "Próximo" at bounding box center [0, 0] width 0 height 0
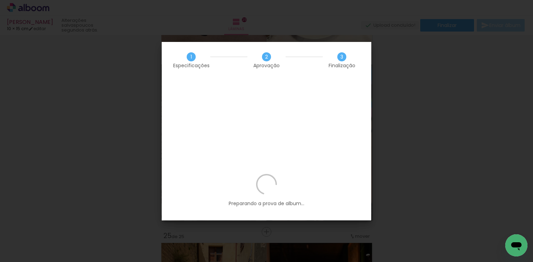
scroll to position [0, 1468]
click at [330, 174] on p "Preparando a prova de album..." at bounding box center [266, 190] width 189 height 33
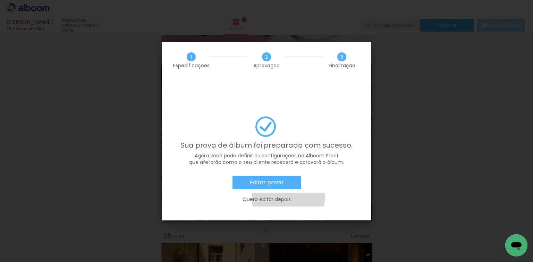
click at [0, 0] on slot "Quero editar depois" at bounding box center [0, 0] width 0 height 0
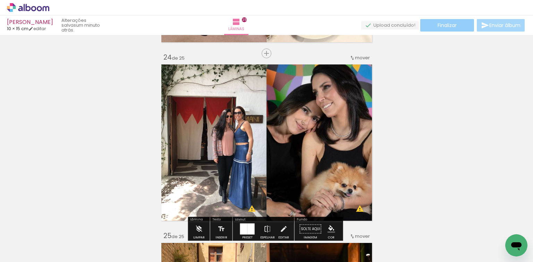
click at [459, 27] on paper-button "Finalizar" at bounding box center [447, 25] width 54 height 12
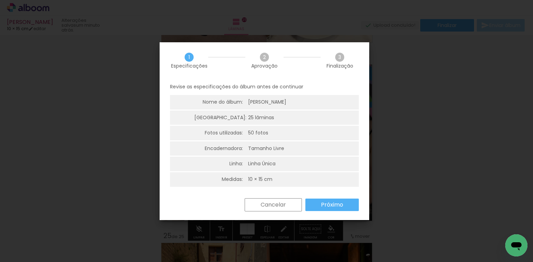
click at [0, 0] on slot "Próximo" at bounding box center [0, 0] width 0 height 0
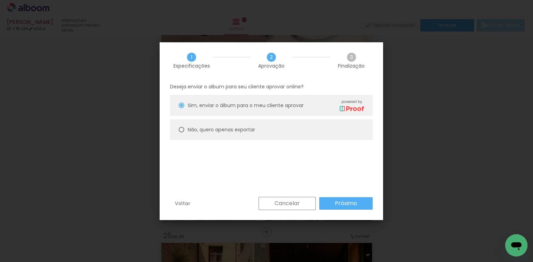
click at [0, 0] on slot "Não, quero apenas exportar" at bounding box center [0, 0] width 0 height 0
type paper-radio-button "on"
click at [333, 197] on paper-button "Próximo" at bounding box center [345, 203] width 53 height 12
type input "Alta, 300 DPI"
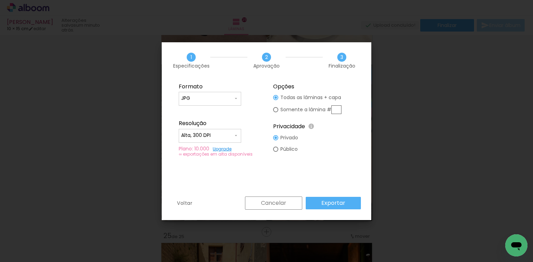
click at [335, 198] on paper-button "Exportar" at bounding box center [333, 203] width 55 height 12
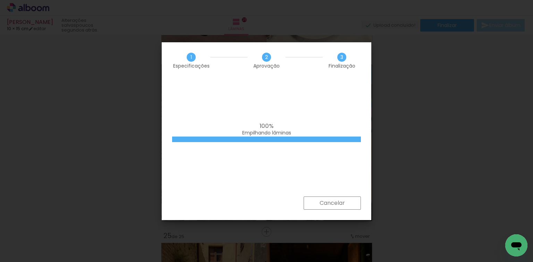
scroll to position [0, 1468]
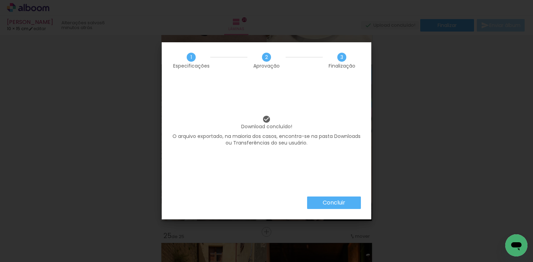
scroll to position [0, 1468]
click at [486, 154] on iron-overlay-backdrop at bounding box center [266, 131] width 533 height 262
